Goal: Book appointment/travel/reservation

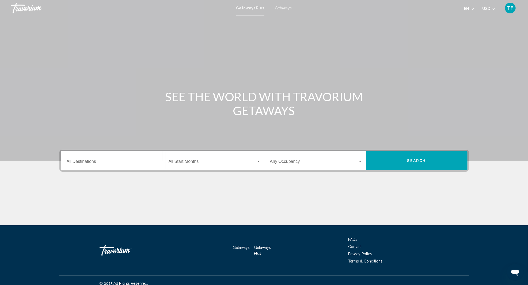
click at [123, 164] on input "Destination All Destinations" at bounding box center [113, 162] width 93 height 5
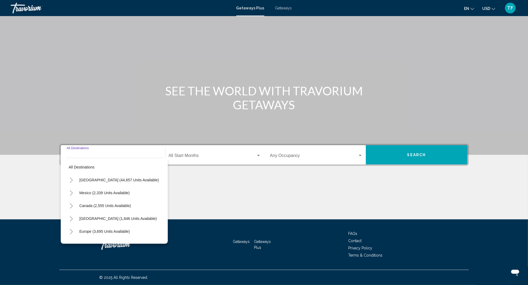
scroll to position [26, 0]
click at [70, 177] on icon "Toggle United States (44,657 units available)" at bounding box center [71, 179] width 4 height 5
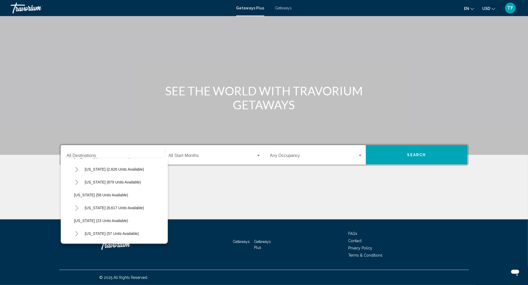
click at [75, 202] on button "Toggle Florida (8,617 units available)" at bounding box center [76, 207] width 11 height 11
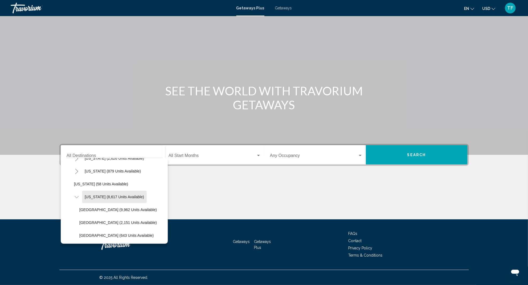
scroll to position [73, 0]
click at [136, 190] on button "[GEOGRAPHIC_DATA] (9,962 units available)" at bounding box center [118, 196] width 83 height 12
type input "**********"
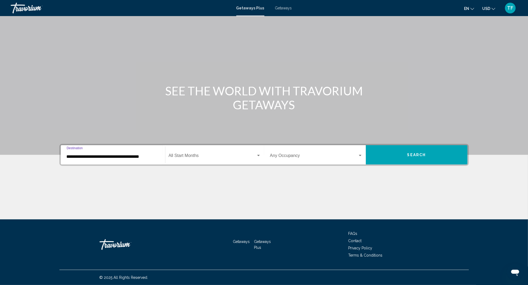
click at [420, 145] on button "Search" at bounding box center [417, 154] width 102 height 19
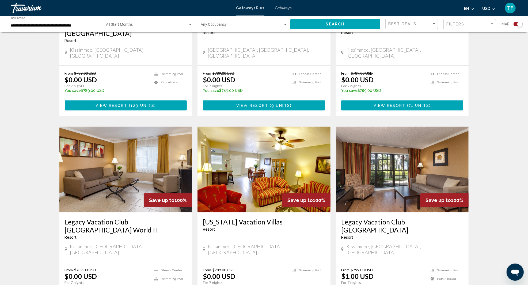
scroll to position [499, 0]
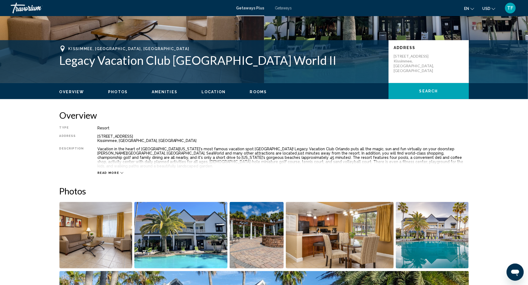
click at [250, 94] on button "Rooms" at bounding box center [258, 91] width 17 height 5
